Goal: Information Seeking & Learning: Learn about a topic

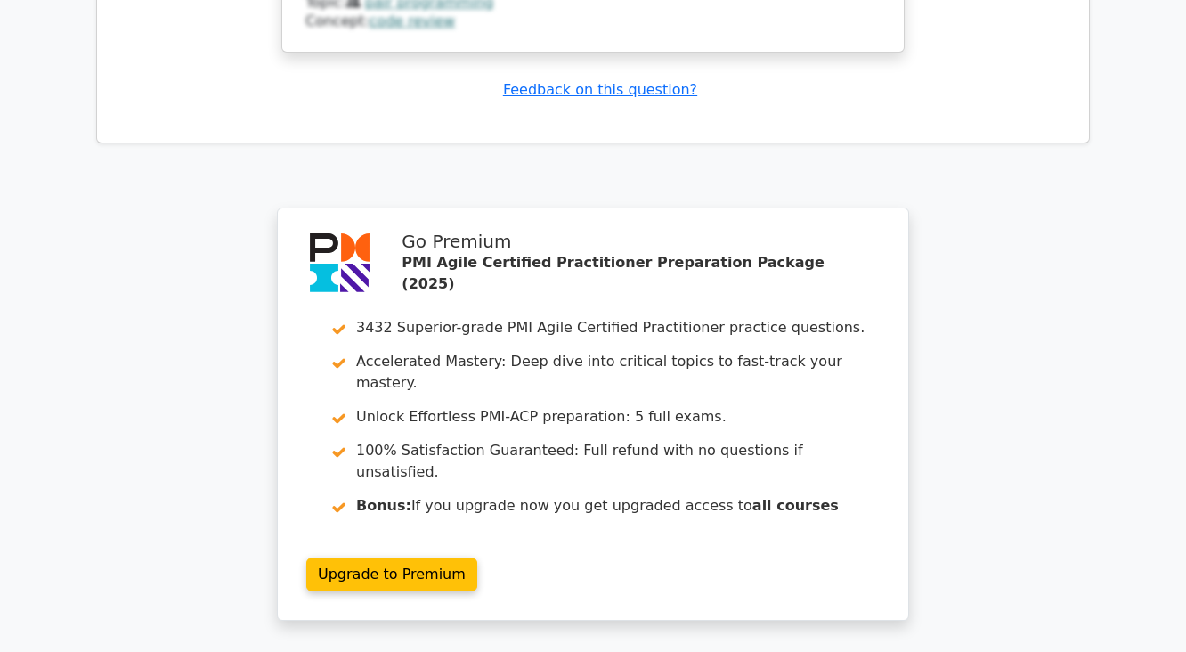
drag, startPoint x: 0, startPoint y: 0, endPoint x: 491, endPoint y: 427, distance: 651.1
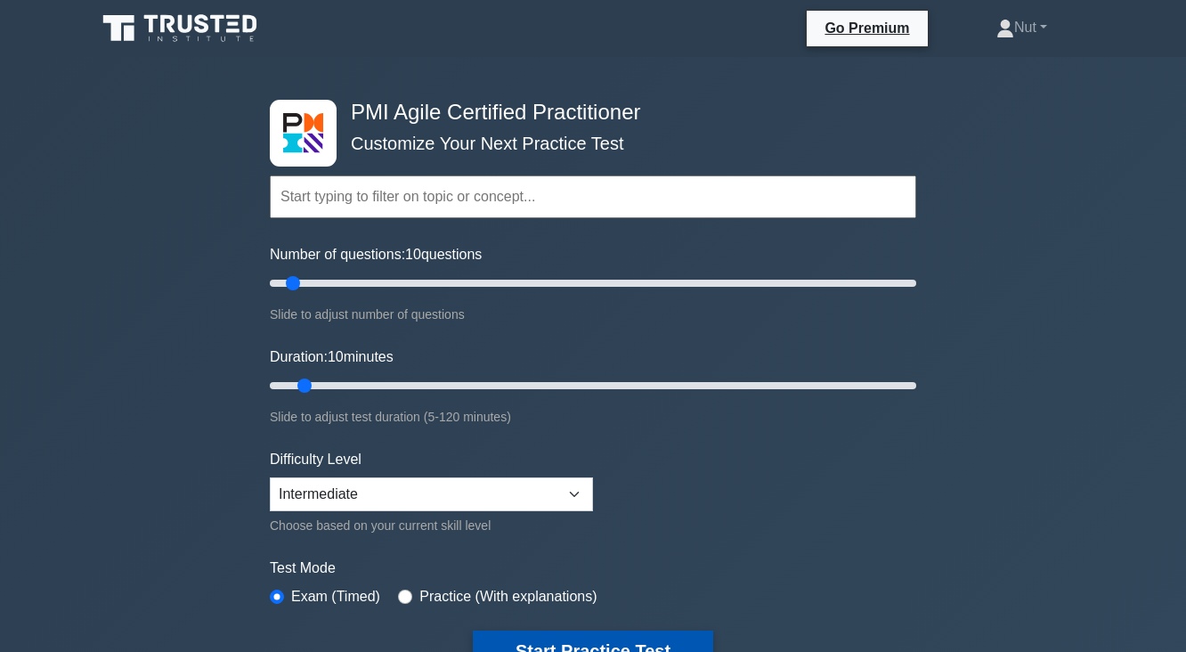
scroll to position [214, 0]
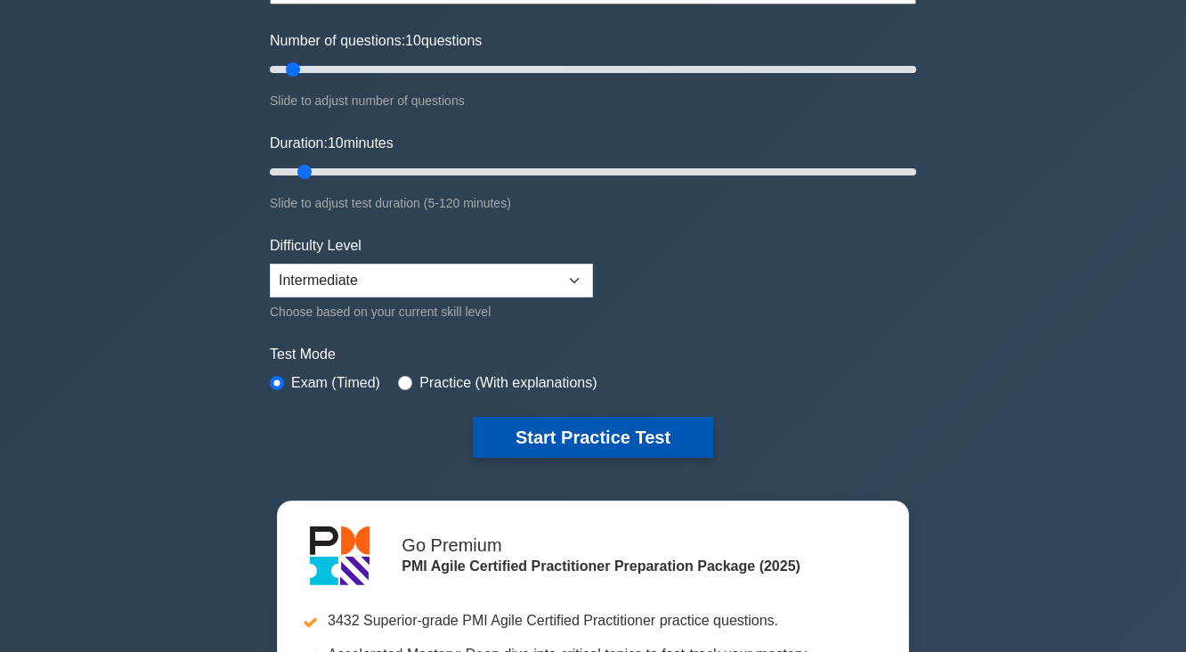
click at [502, 433] on button "Start Practice Test" at bounding box center [593, 437] width 240 height 41
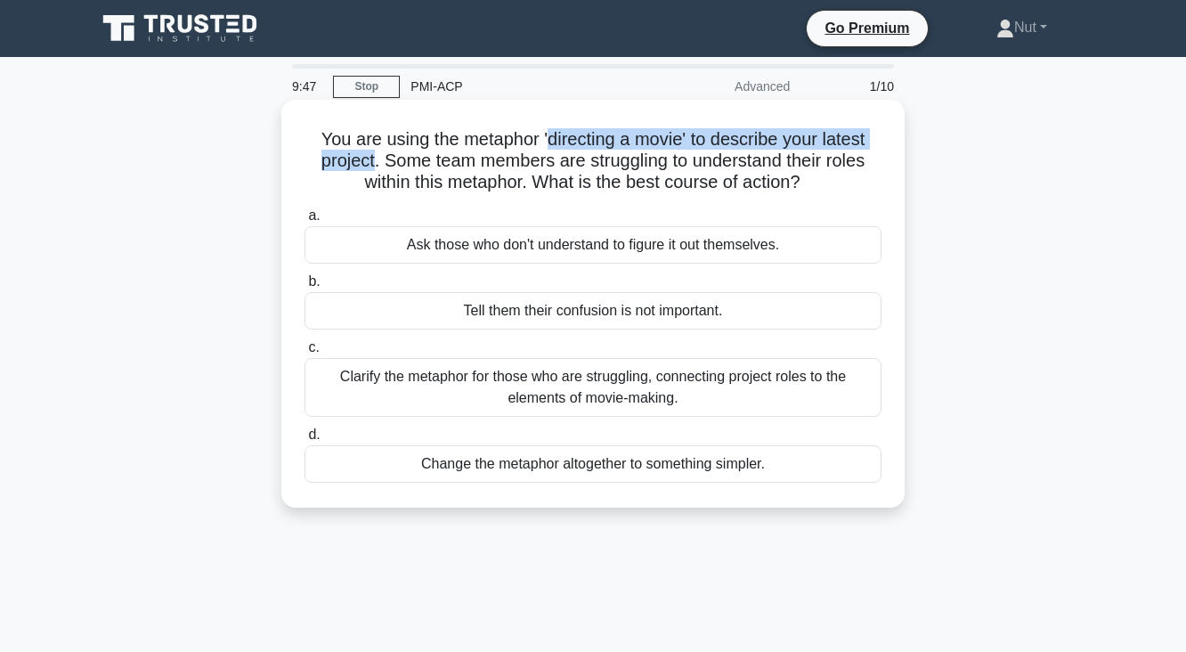
drag, startPoint x: 550, startPoint y: 140, endPoint x: 368, endPoint y: 171, distance: 185.1
click at [368, 171] on h5 "You are using the metaphor 'directing a movie' to describe your latest project.…" at bounding box center [593, 161] width 580 height 66
drag, startPoint x: 392, startPoint y: 167, endPoint x: 821, endPoint y: 185, distance: 429.4
click at [821, 185] on h5 "You are using the metaphor 'directing a movie' to describe your latest project.…" at bounding box center [593, 161] width 580 height 66
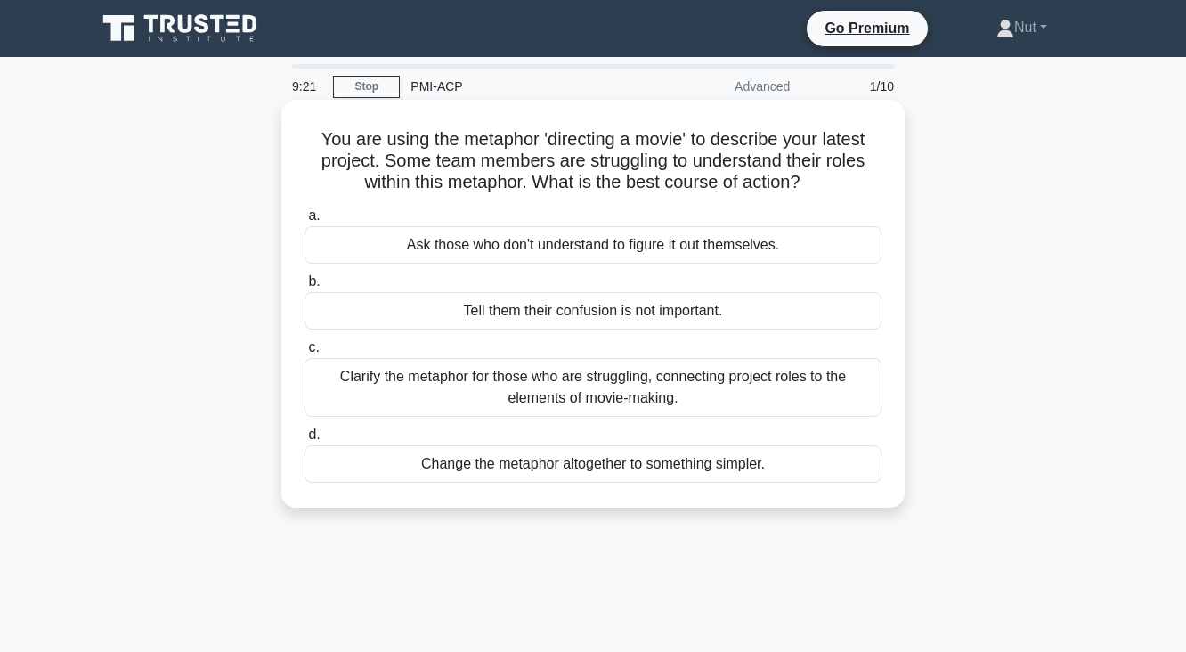
click at [598, 392] on div "Clarify the metaphor for those who are struggling, connecting project roles to …" at bounding box center [592, 387] width 577 height 59
click at [304, 353] on input "c. Clarify the metaphor for those who are struggling, connecting project roles …" at bounding box center [304, 348] width 0 height 12
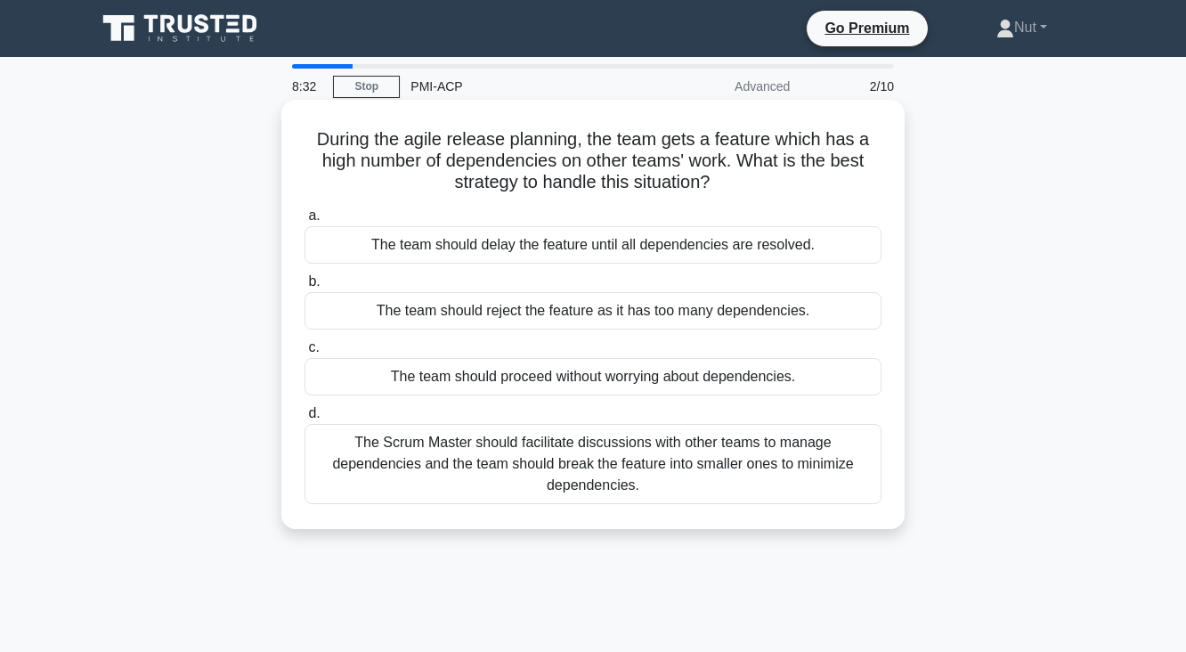
click at [537, 473] on div "The Scrum Master should facilitate discussions with other teams to manage depen…" at bounding box center [592, 464] width 577 height 80
click at [304, 419] on input "d. The Scrum Master should facilitate discussions with other teams to manage de…" at bounding box center [304, 414] width 0 height 12
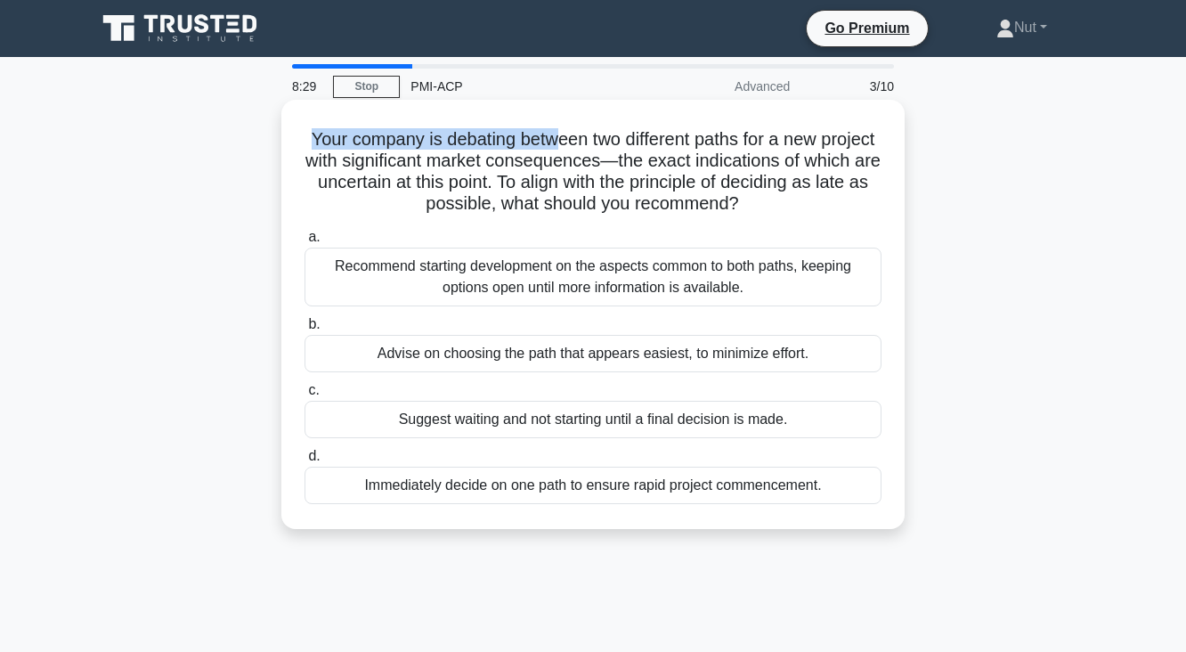
drag, startPoint x: 332, startPoint y: 138, endPoint x: 589, endPoint y: 135, distance: 257.2
click at [589, 135] on h5 "Your company is debating between two different paths for a new project with sig…" at bounding box center [593, 171] width 580 height 87
click at [765, 137] on h5 "Your company is debating between two different paths for a new project with sig…" at bounding box center [593, 171] width 580 height 87
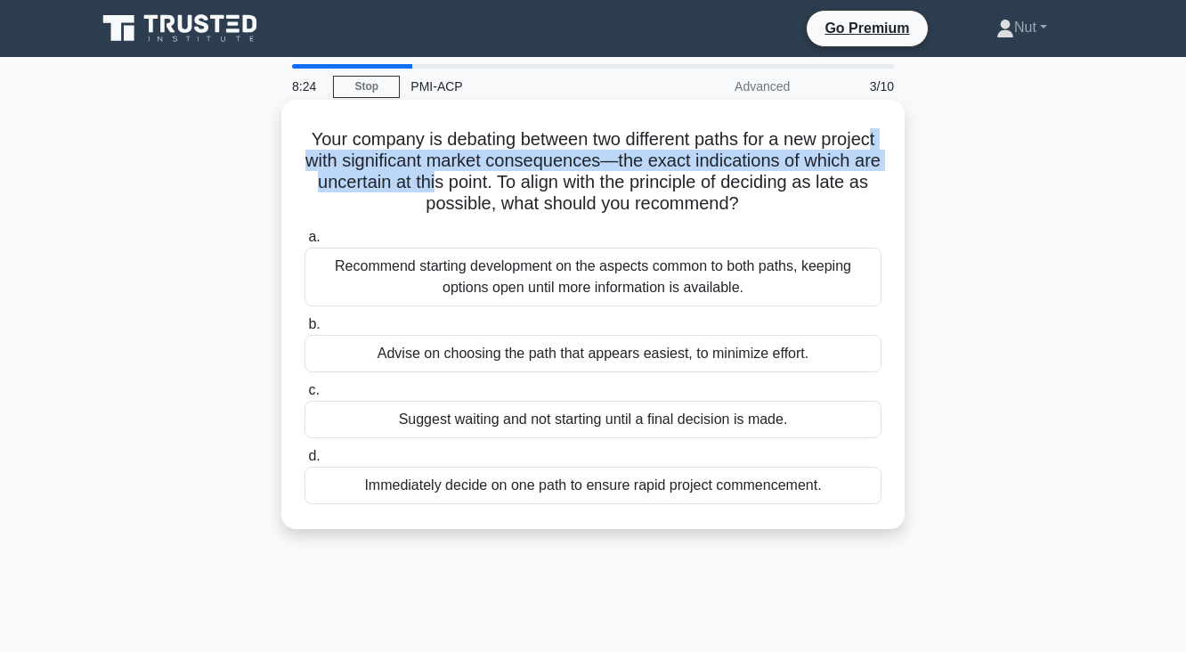
drag, startPoint x: 389, startPoint y: 167, endPoint x: 509, endPoint y: 183, distance: 121.2
click at [509, 183] on h5 "Your company is debating between two different paths for a new project with sig…" at bounding box center [593, 171] width 580 height 87
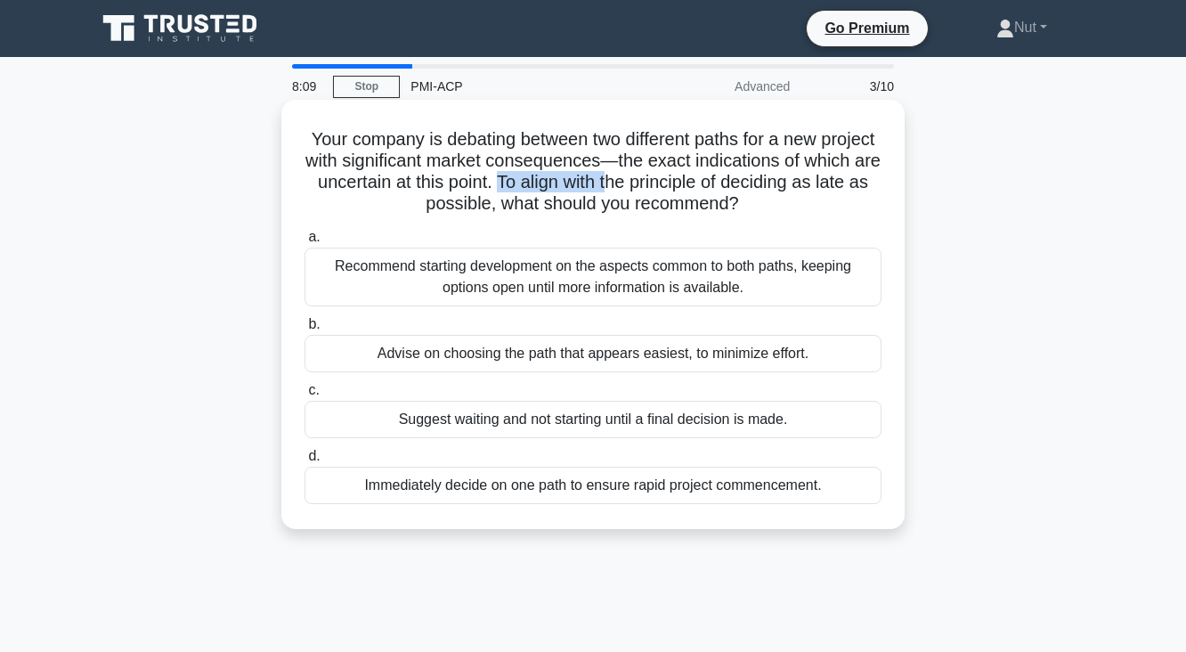
drag, startPoint x: 574, startPoint y: 181, endPoint x: 690, endPoint y: 182, distance: 115.7
click at [690, 182] on h5 "Your company is debating between two different paths for a new project with sig…" at bounding box center [593, 171] width 580 height 87
click at [723, 185] on h5 "Your company is debating between two different paths for a new project with sig…" at bounding box center [593, 171] width 580 height 87
drag, startPoint x: 580, startPoint y: 183, endPoint x: 787, endPoint y: 183, distance: 206.5
click at [787, 183] on h5 "Your company is debating between two different paths for a new project with sig…" at bounding box center [593, 171] width 580 height 87
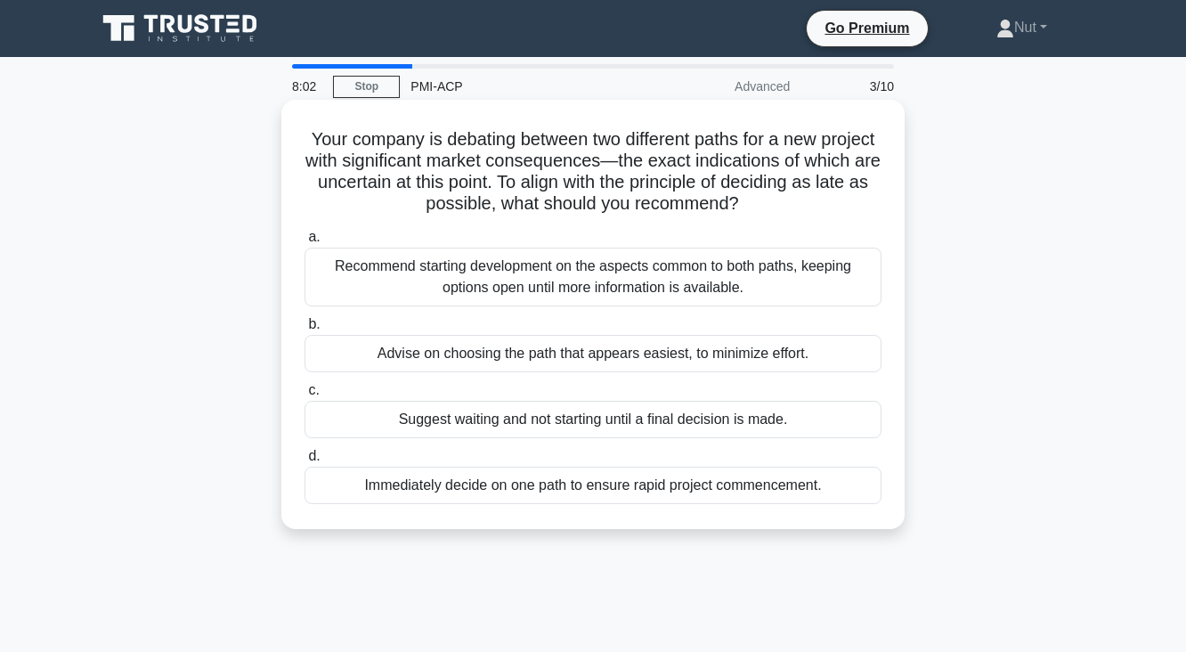
click at [813, 189] on h5 "Your company is debating between two different paths for a new project with sig…" at bounding box center [593, 171] width 580 height 87
drag, startPoint x: 789, startPoint y: 178, endPoint x: 791, endPoint y: 206, distance: 27.7
click at [791, 206] on h5 "Your company is debating between two different paths for a new project with sig…" at bounding box center [593, 171] width 580 height 87
click at [813, 206] on h5 "Your company is debating between two different paths for a new project with sig…" at bounding box center [593, 171] width 580 height 87
drag, startPoint x: 809, startPoint y: 187, endPoint x: 536, endPoint y: 201, distance: 273.6
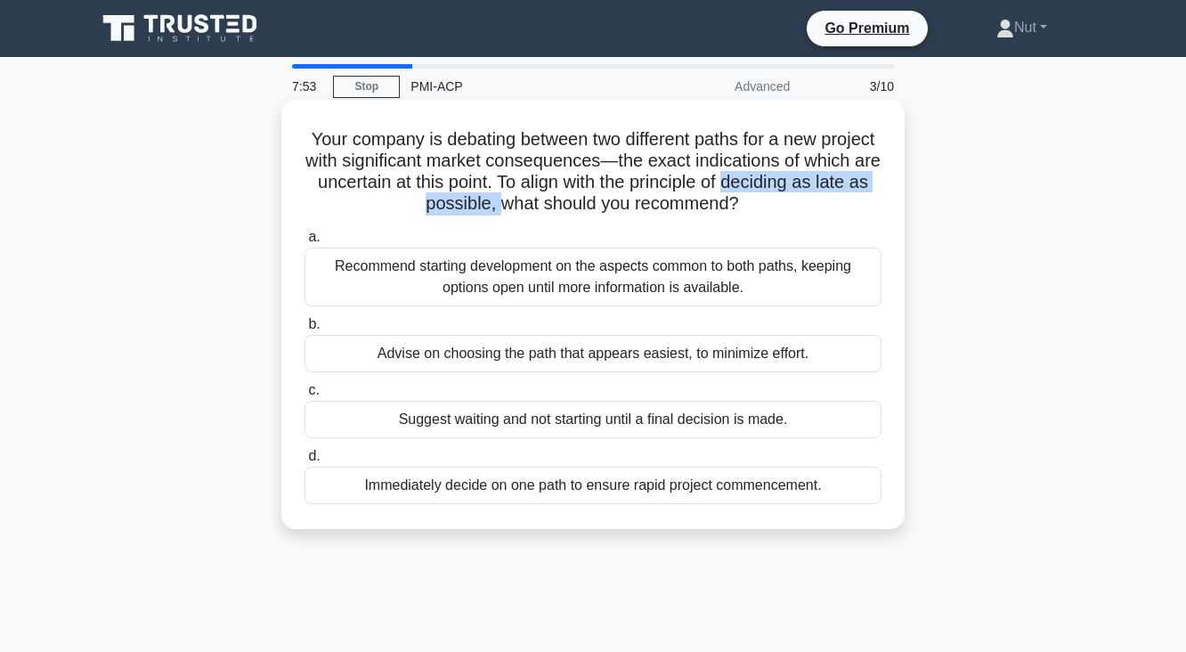
click at [536, 201] on h5 "Your company is debating between two different paths for a new project with sig…" at bounding box center [593, 171] width 580 height 87
click at [548, 201] on h5 "Your company is debating between two different paths for a new project with sig…" at bounding box center [593, 171] width 580 height 87
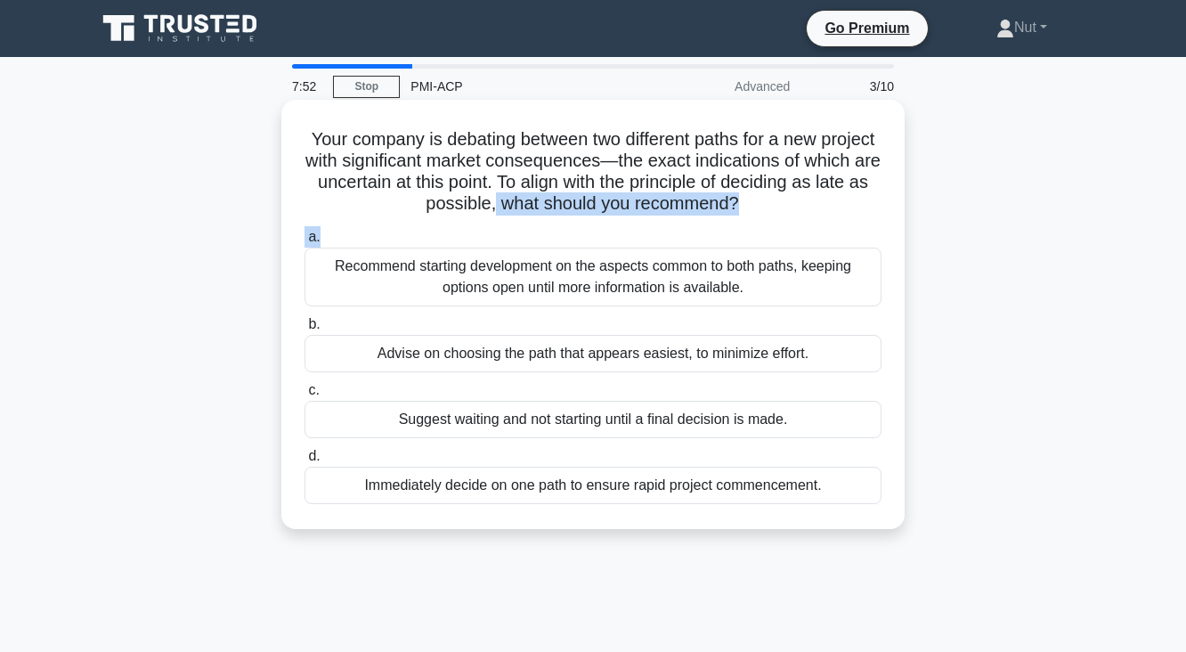
drag, startPoint x: 541, startPoint y: 203, endPoint x: 819, endPoint y: 220, distance: 278.2
click at [819, 220] on div "Your company is debating between two different paths for a new project with sig…" at bounding box center [592, 314] width 609 height 415
click at [820, 206] on h5 "Your company is debating between two different paths for a new project with sig…" at bounding box center [593, 171] width 580 height 87
click at [542, 293] on div "Recommend starting development on the aspects common to both paths, keeping opt…" at bounding box center [592, 276] width 577 height 59
click at [304, 243] on input "a. Recommend starting development on the aspects common to both paths, keeping …" at bounding box center [304, 237] width 0 height 12
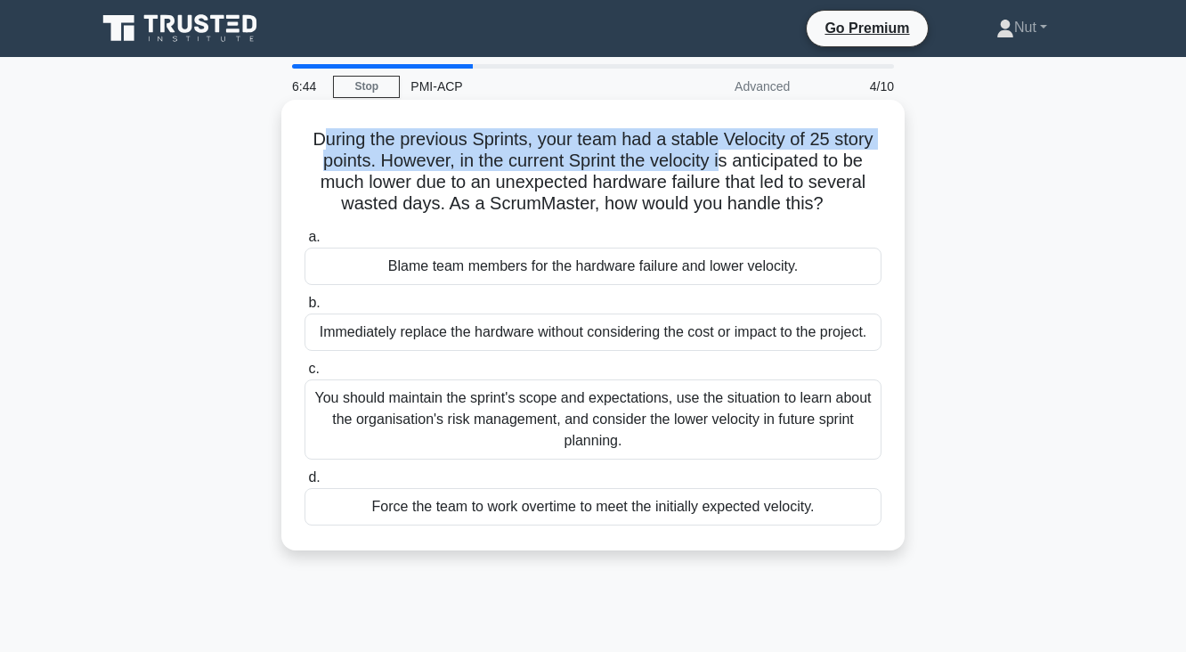
drag, startPoint x: 313, startPoint y: 132, endPoint x: 726, endPoint y: 157, distance: 413.7
click at [726, 157] on h5 "During the previous Sprints, your team had a stable Velocity of 25 story points…" at bounding box center [593, 171] width 580 height 87
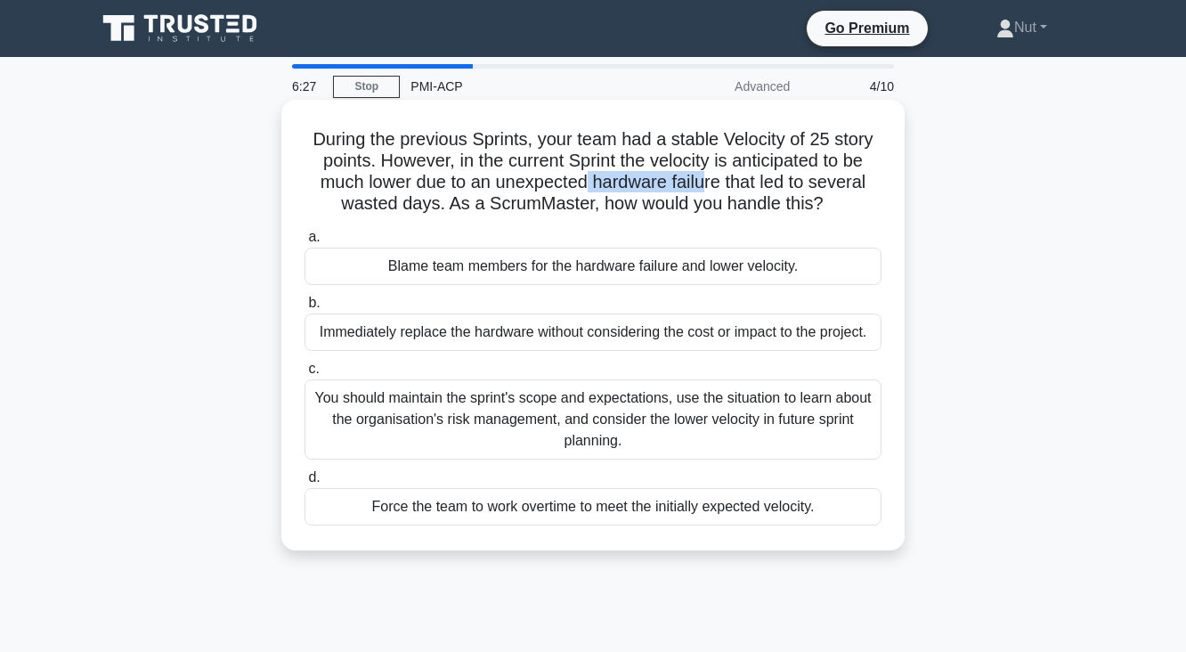
drag, startPoint x: 586, startPoint y: 180, endPoint x: 702, endPoint y: 187, distance: 116.8
click at [702, 187] on h5 "During the previous Sprints, your team had a stable Velocity of 25 story points…" at bounding box center [593, 171] width 580 height 87
click at [676, 408] on div "You should maintain the sprint's scope and expectations, use the situation to l…" at bounding box center [592, 419] width 577 height 80
click at [304, 375] on input "c. You should maintain the sprint's scope and expectations, use the situation t…" at bounding box center [304, 369] width 0 height 12
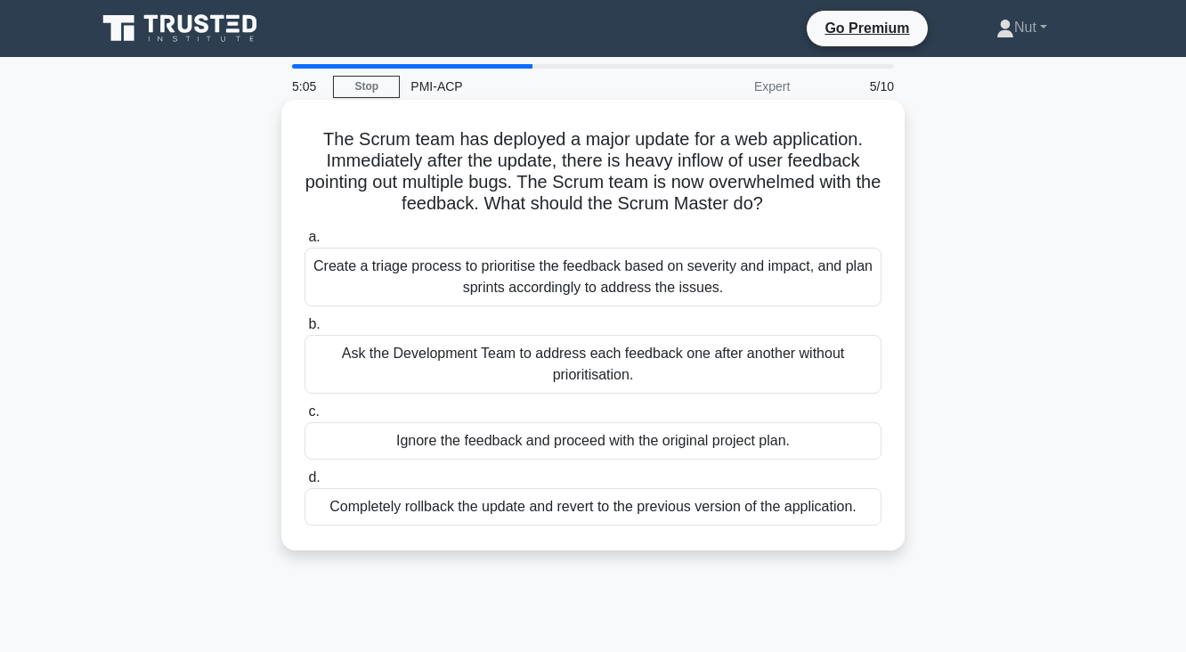
click at [534, 273] on div "Create a triage process to prioritise the feedback based on severity and impact…" at bounding box center [592, 276] width 577 height 59
click at [304, 243] on input "a. Create a triage process to prioritise the feedback based on severity and imp…" at bounding box center [304, 237] width 0 height 12
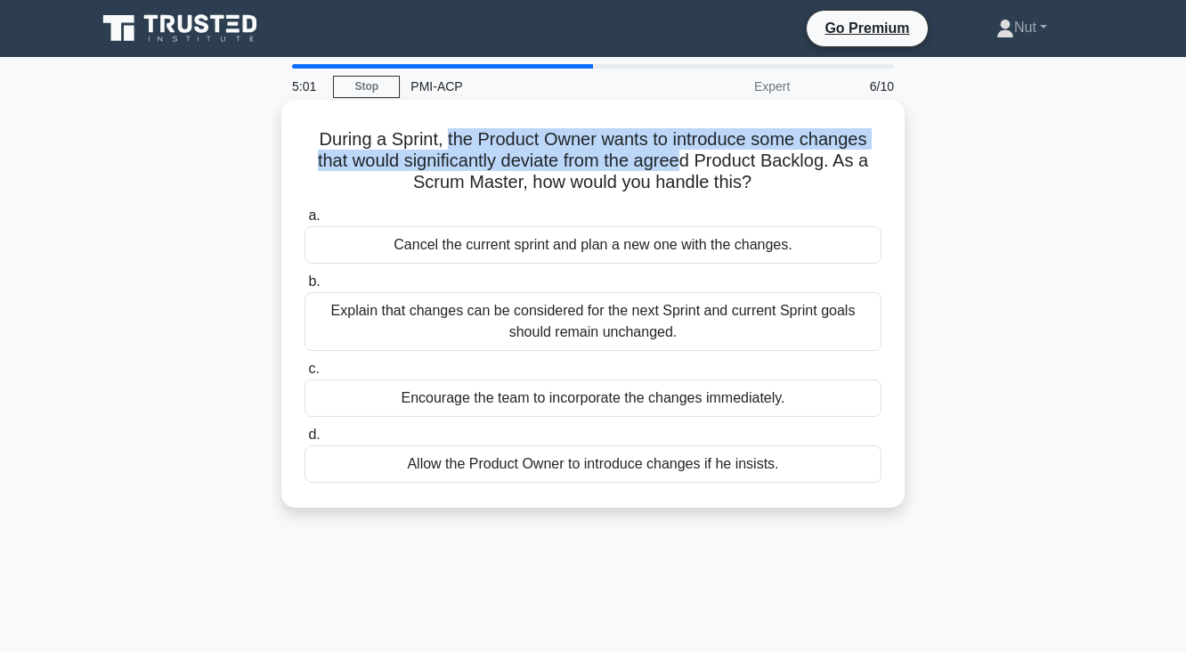
drag, startPoint x: 443, startPoint y: 137, endPoint x: 682, endPoint y: 152, distance: 239.0
click at [682, 152] on h5 "During a Sprint, the Product Owner wants to introduce some changes that would s…" at bounding box center [593, 161] width 580 height 66
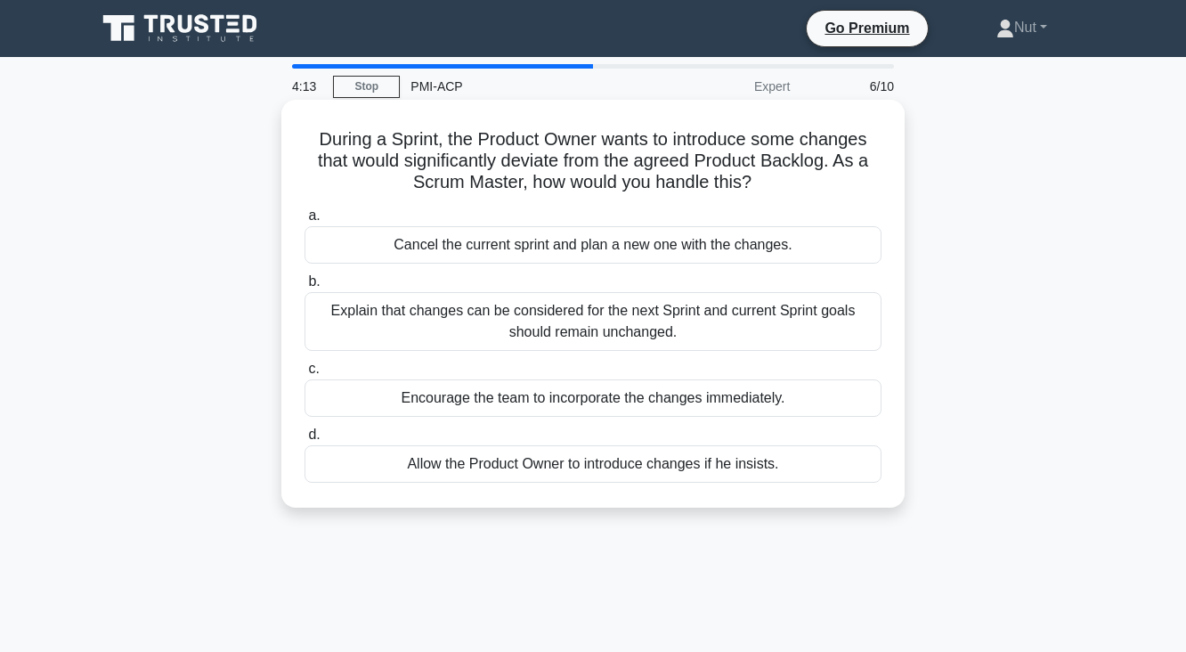
click at [504, 333] on div "Explain that changes can be considered for the next Sprint and current Sprint g…" at bounding box center [592, 321] width 577 height 59
click at [304, 287] on input "b. Explain that changes can be considered for the next Sprint and current Sprin…" at bounding box center [304, 282] width 0 height 12
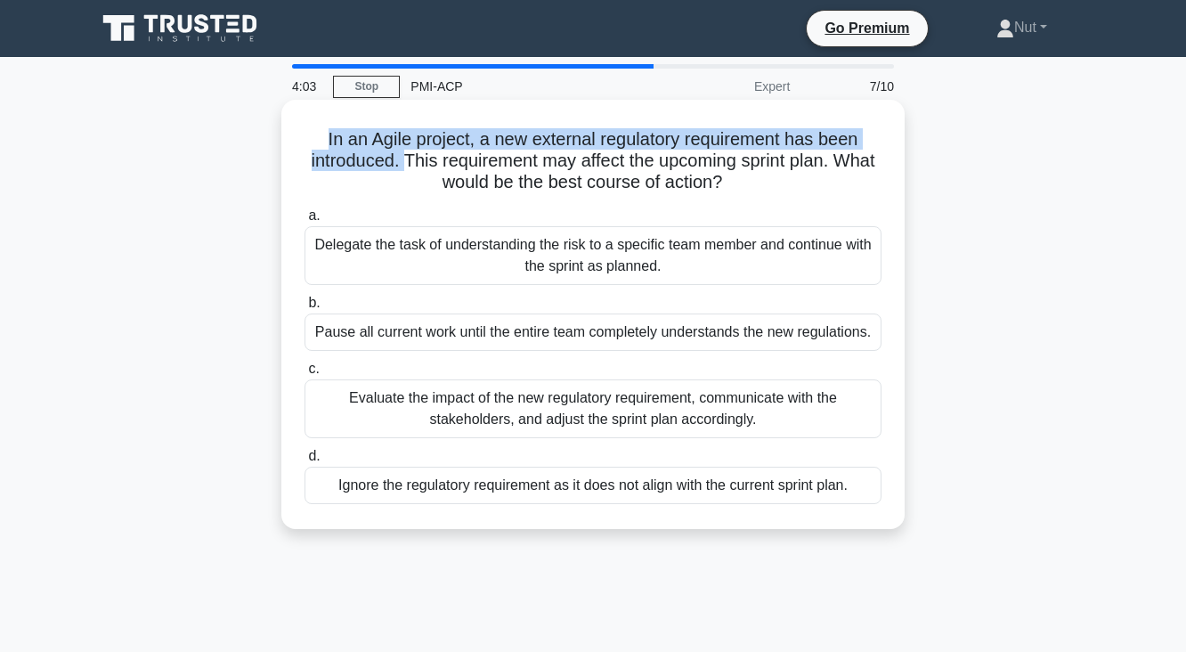
drag, startPoint x: 310, startPoint y: 144, endPoint x: 424, endPoint y: 160, distance: 115.0
click at [424, 160] on h5 "In an Agile project, a new external regulatory requirement has been introduced.…" at bounding box center [593, 161] width 580 height 66
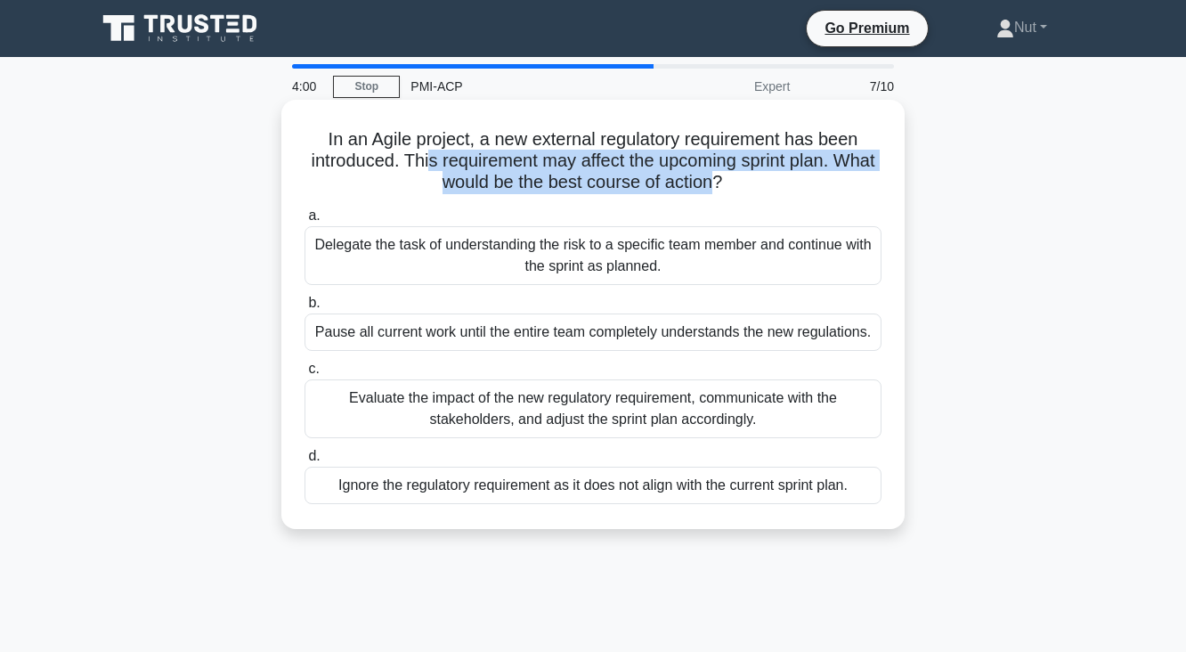
drag, startPoint x: 445, startPoint y: 160, endPoint x: 741, endPoint y: 187, distance: 297.6
click at [741, 187] on h5 "In an Agile project, a new external regulatory requirement has been introduced.…" at bounding box center [593, 161] width 580 height 66
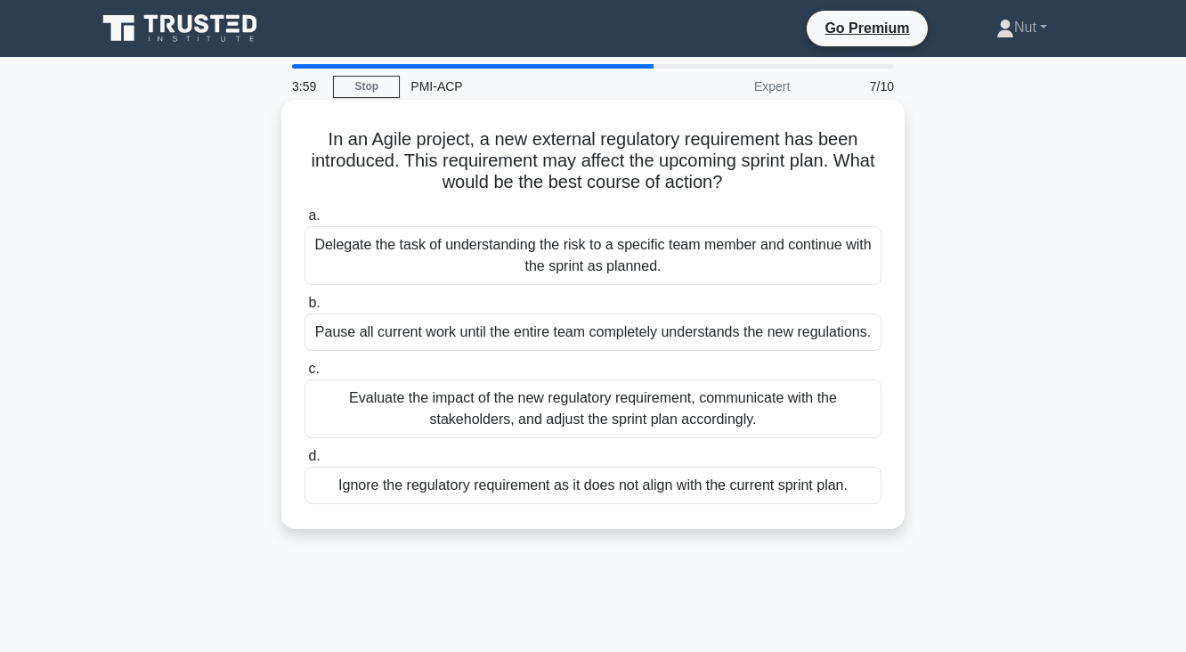
click at [774, 186] on h5 "In an Agile project, a new external regulatory requirement has been introduced.…" at bounding box center [593, 161] width 580 height 66
click at [681, 421] on div "Evaluate the impact of the new regulatory requirement, communicate with the sta…" at bounding box center [592, 408] width 577 height 59
click at [304, 375] on input "c. Evaluate the impact of the new regulatory requirement, communicate with the …" at bounding box center [304, 369] width 0 height 12
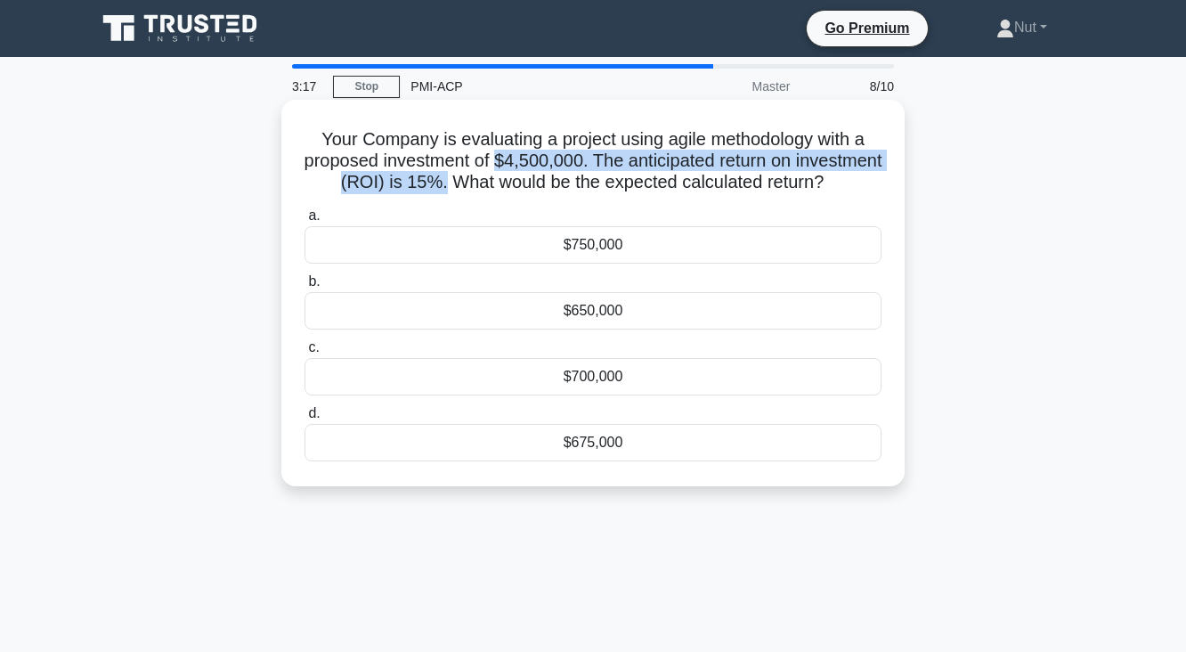
drag, startPoint x: 538, startPoint y: 161, endPoint x: 527, endPoint y: 185, distance: 26.7
click at [527, 185] on h5 "Your Company is evaluating a project using agile methodology with a proposed in…" at bounding box center [593, 161] width 580 height 66
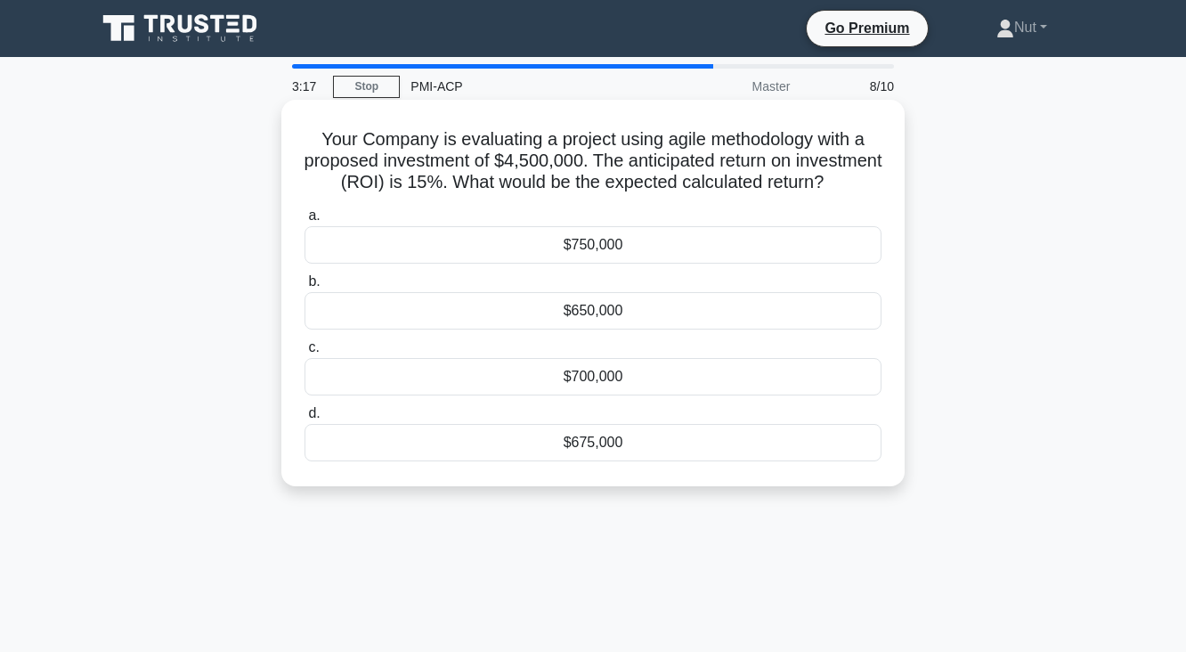
click at [566, 185] on h5 "Your Company is evaluating a project using agile methodology with a proposed in…" at bounding box center [593, 161] width 580 height 66
click at [622, 461] on div "$675,000" at bounding box center [592, 442] width 577 height 37
click at [304, 419] on input "d. $675,000" at bounding box center [304, 414] width 0 height 12
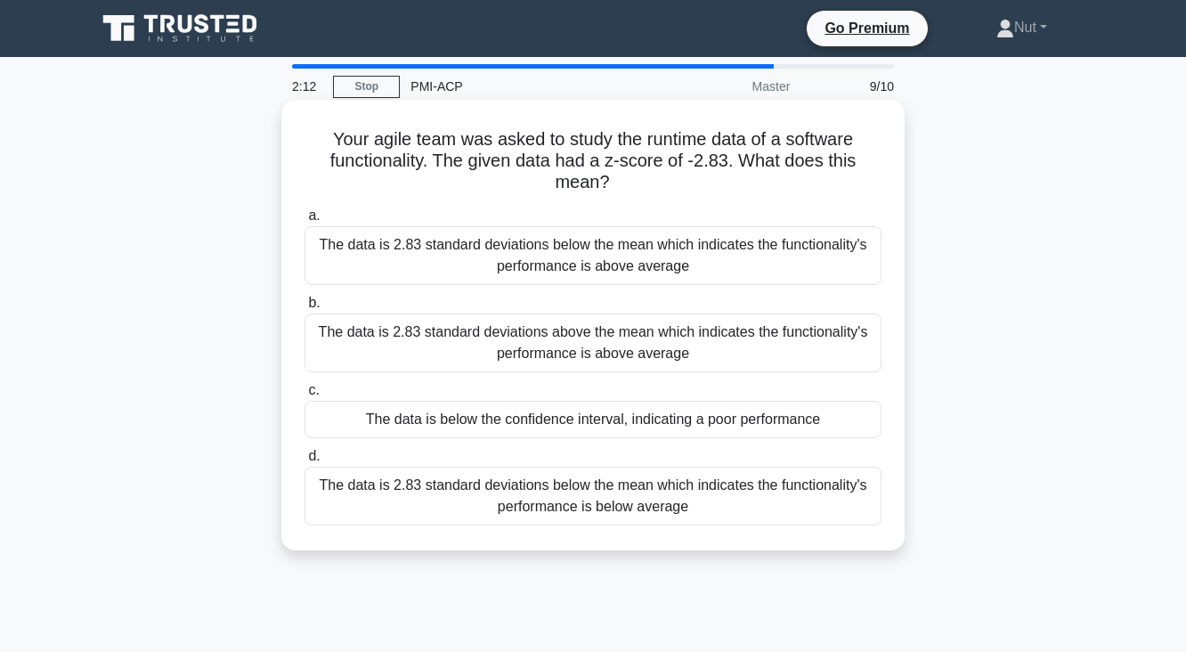
click at [653, 506] on div "The data is 2.83 standard deviations below the mean which indicates the functio…" at bounding box center [592, 495] width 577 height 59
click at [304, 462] on input "d. The data is 2.83 standard deviations below the mean which indicates the func…" at bounding box center [304, 456] width 0 height 12
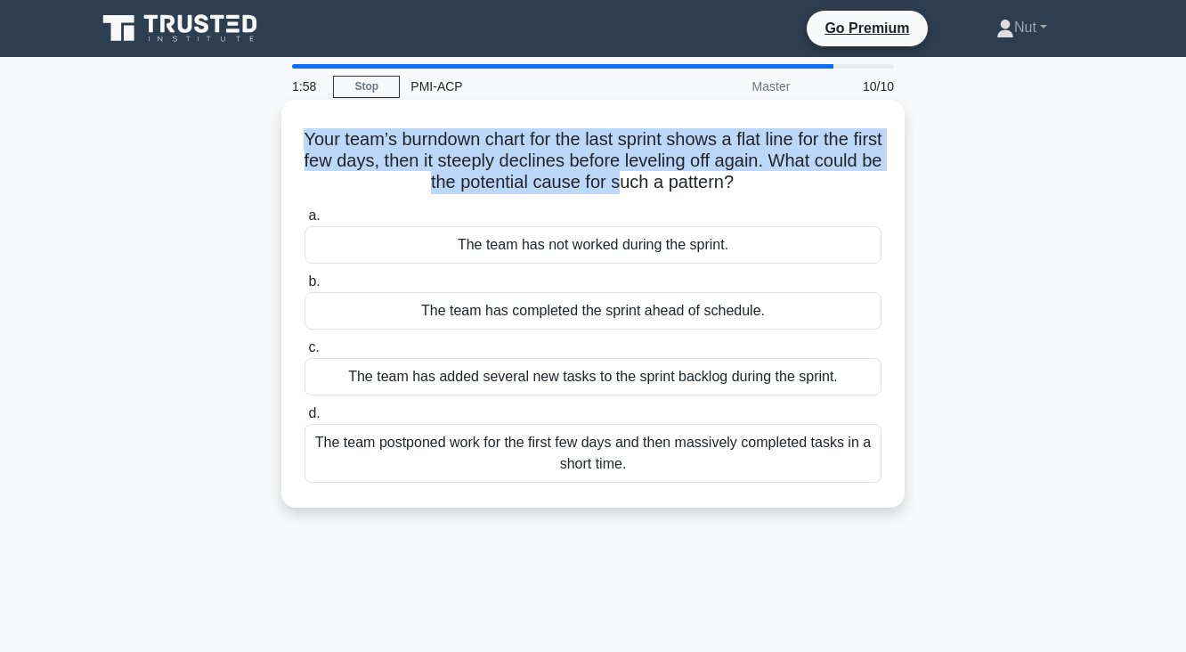
drag, startPoint x: 320, startPoint y: 142, endPoint x: 659, endPoint y: 182, distance: 340.5
click at [659, 182] on h5 "Your team’s burndown chart for the last sprint shows a flat line for the first …" at bounding box center [593, 161] width 580 height 66
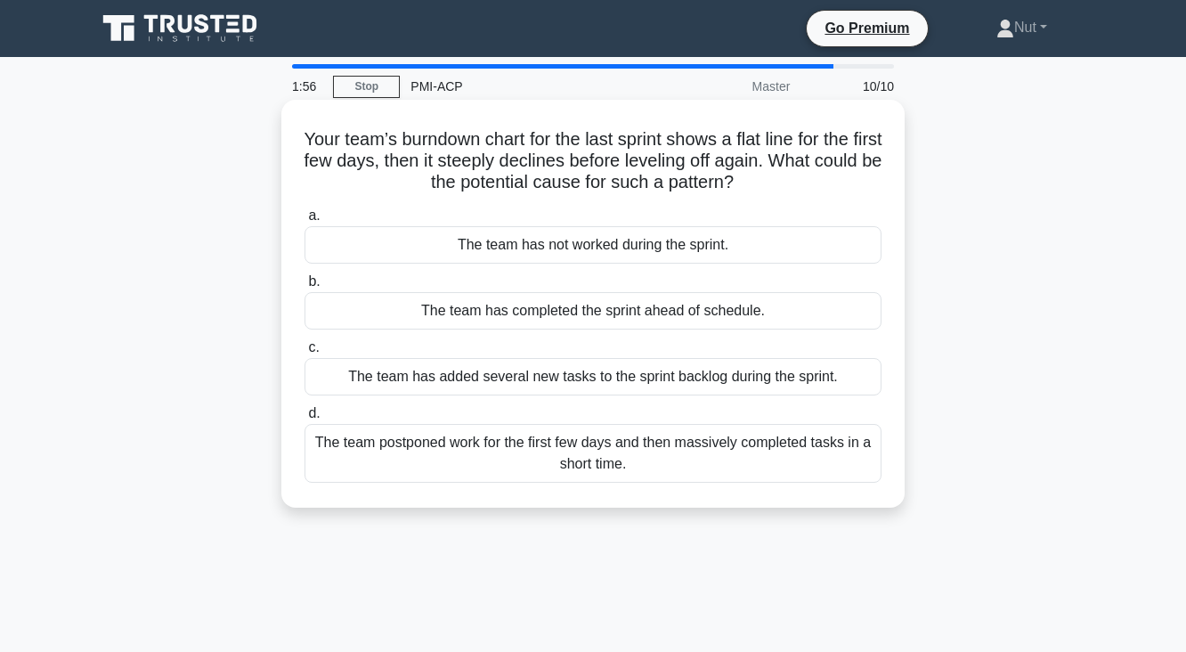
click at [819, 182] on h5 "Your team’s burndown chart for the last sprint shows a flat line for the first …" at bounding box center [593, 161] width 580 height 66
drag, startPoint x: 819, startPoint y: 182, endPoint x: 536, endPoint y: 151, distance: 284.7
click at [536, 151] on h5 "Your team’s burndown chart for the last sprint shows a flat line for the first …" at bounding box center [593, 161] width 580 height 66
click at [744, 190] on h5 "Your team’s burndown chart for the last sprint shows a flat line for the first …" at bounding box center [593, 161] width 580 height 66
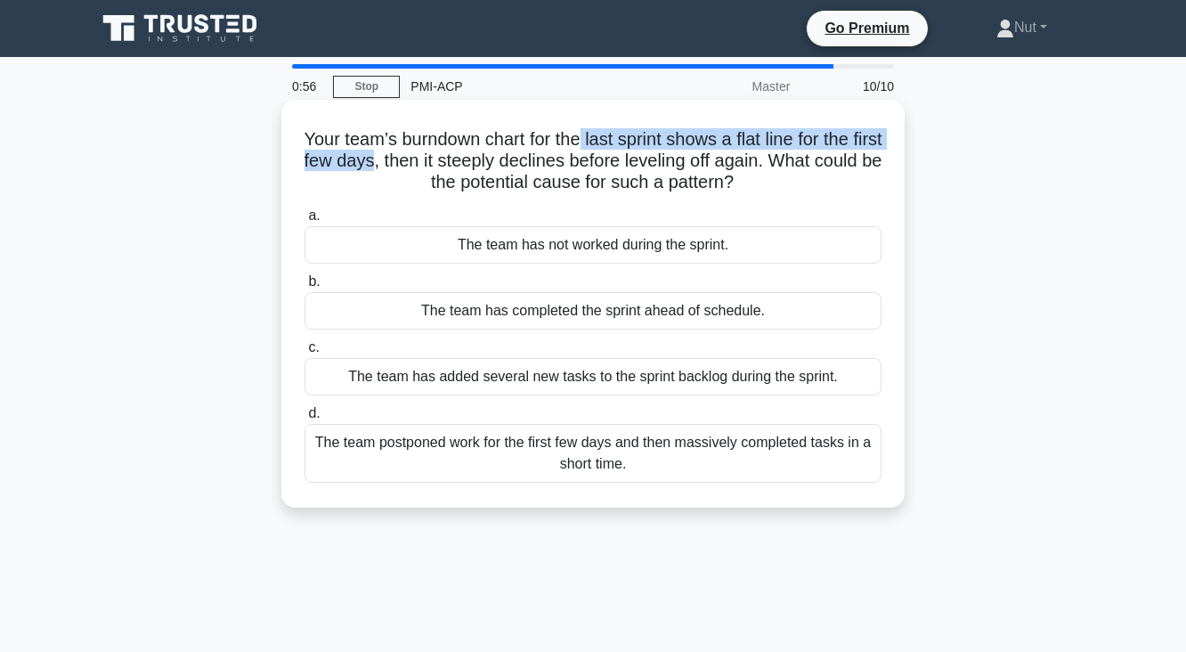
drag, startPoint x: 596, startPoint y: 140, endPoint x: 421, endPoint y: 166, distance: 177.2
click at [421, 166] on h5 "Your team’s burndown chart for the last sprint shows a flat line for the first …" at bounding box center [593, 161] width 580 height 66
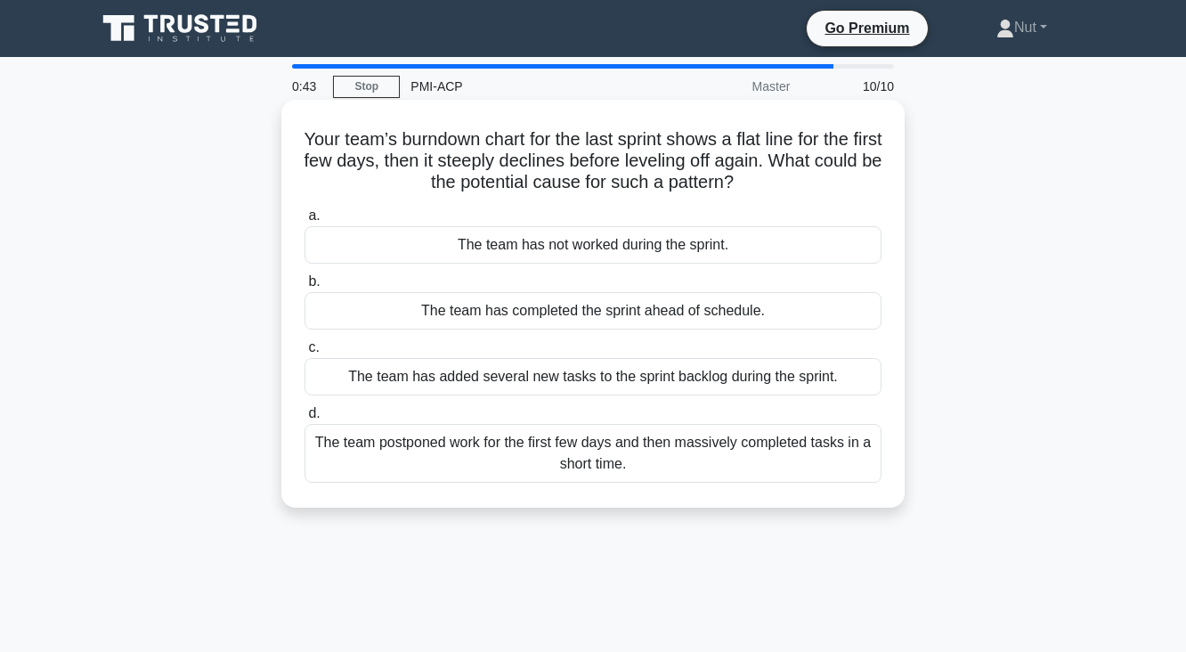
click at [671, 449] on div "The team postponed work for the first few days and then massively completed tas…" at bounding box center [592, 453] width 577 height 59
click at [304, 419] on input "d. The team postponed work for the first few days and then massively completed …" at bounding box center [304, 414] width 0 height 12
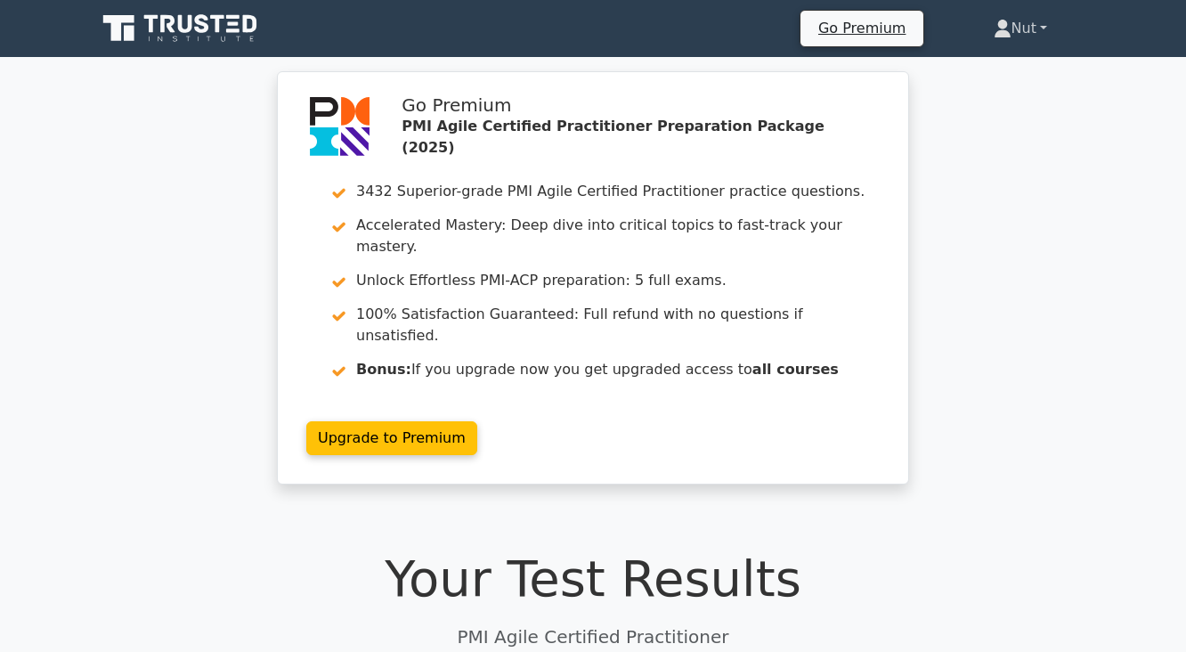
click at [1018, 34] on link "Nut" at bounding box center [1020, 29] width 139 height 36
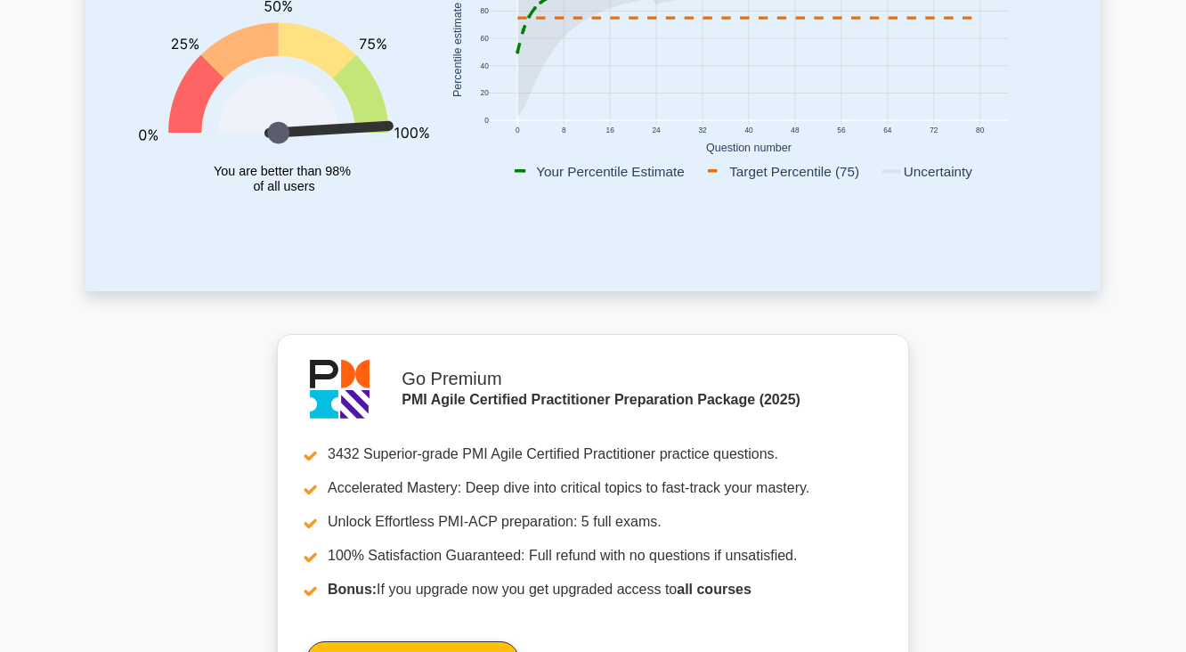
scroll to position [142, 0]
